Goal: Book appointment/travel/reservation

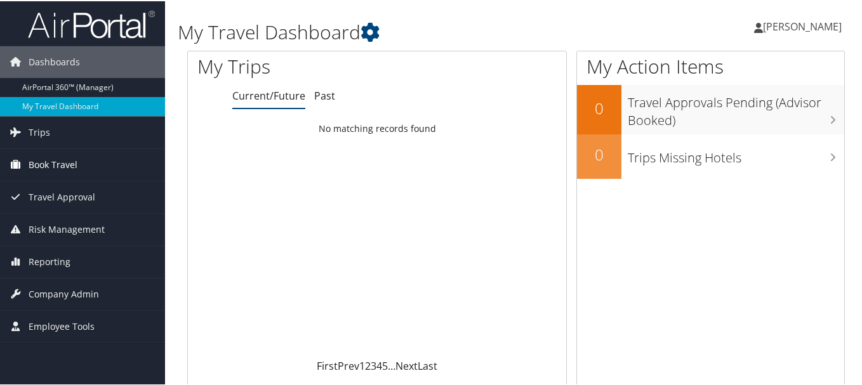
click at [44, 168] on span "Book Travel" at bounding box center [53, 164] width 49 height 32
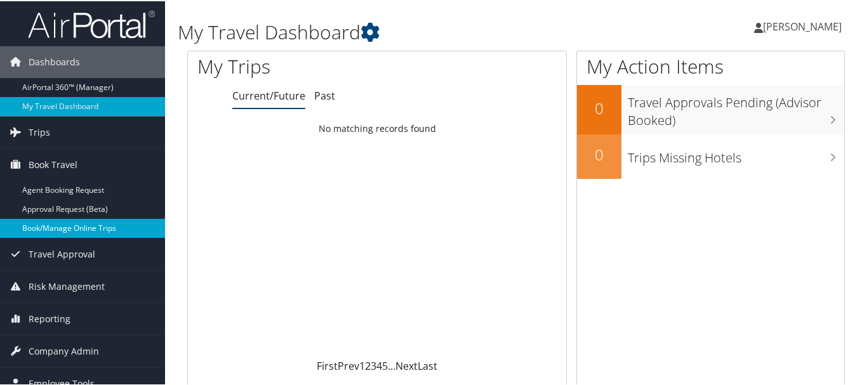
click at [68, 228] on link "Book/Manage Online Trips" at bounding box center [82, 227] width 165 height 19
